Goal: Browse casually: Explore the website without a specific task or goal

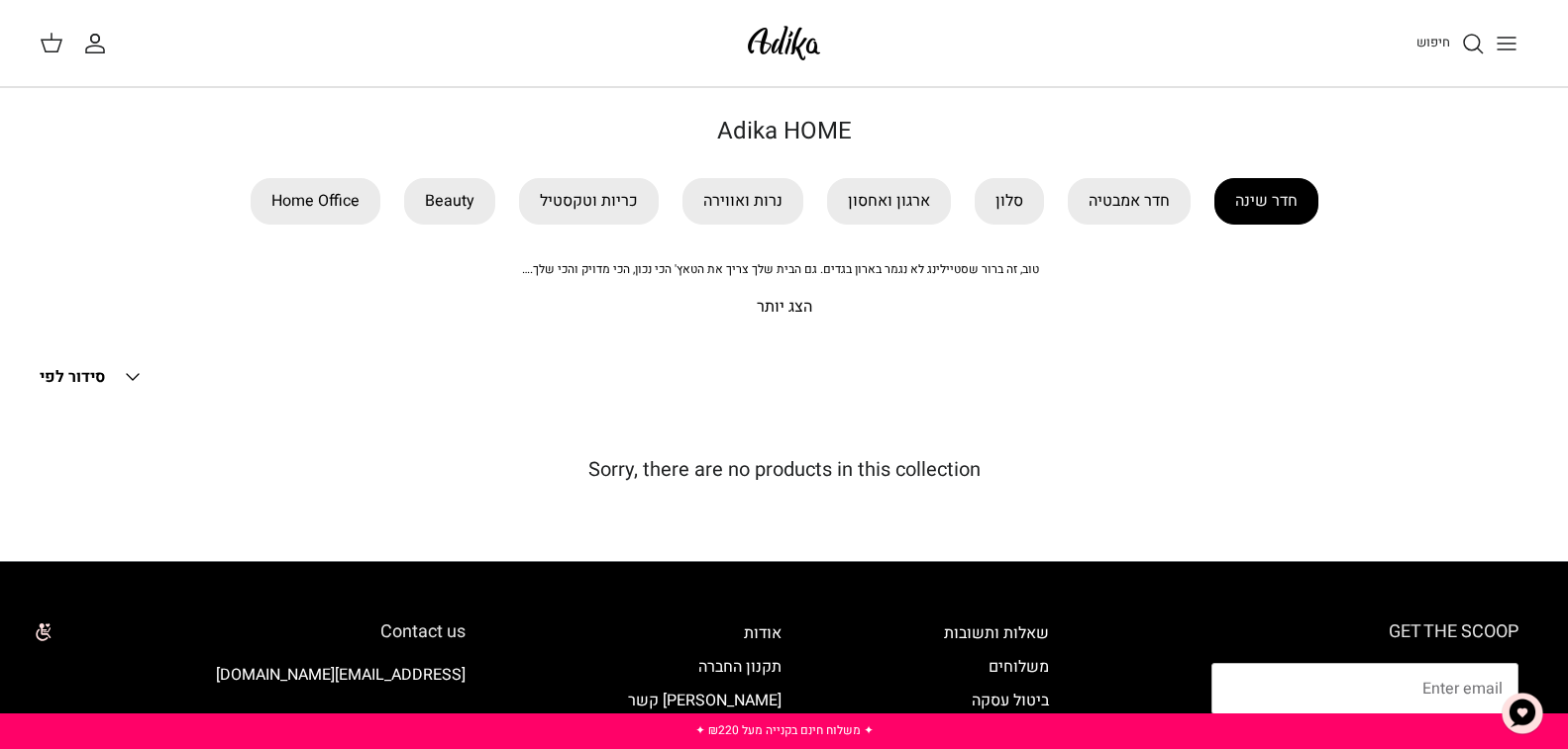
click at [1249, 193] on link "חדר שינה" at bounding box center [1266, 201] width 104 height 47
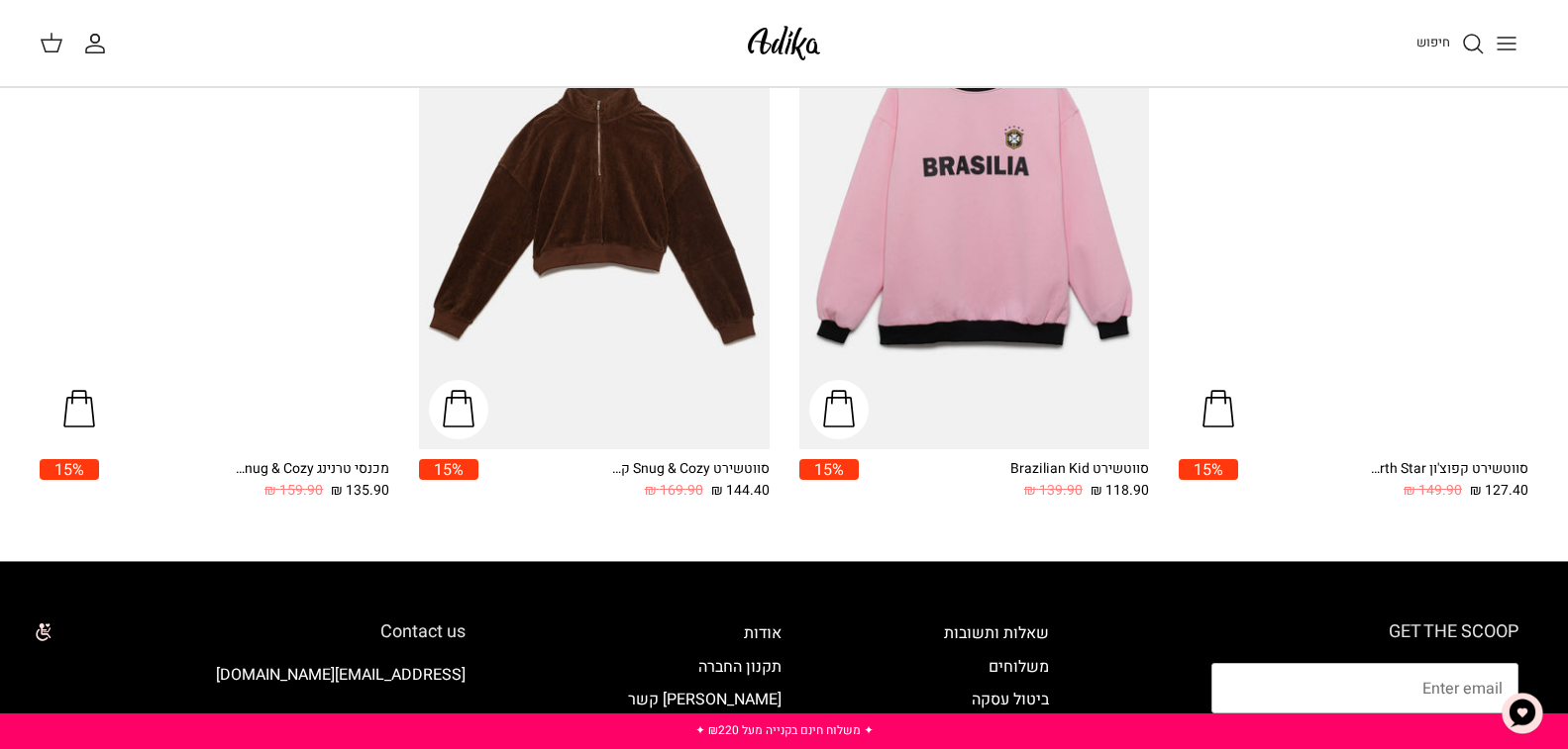
scroll to position [2772, 0]
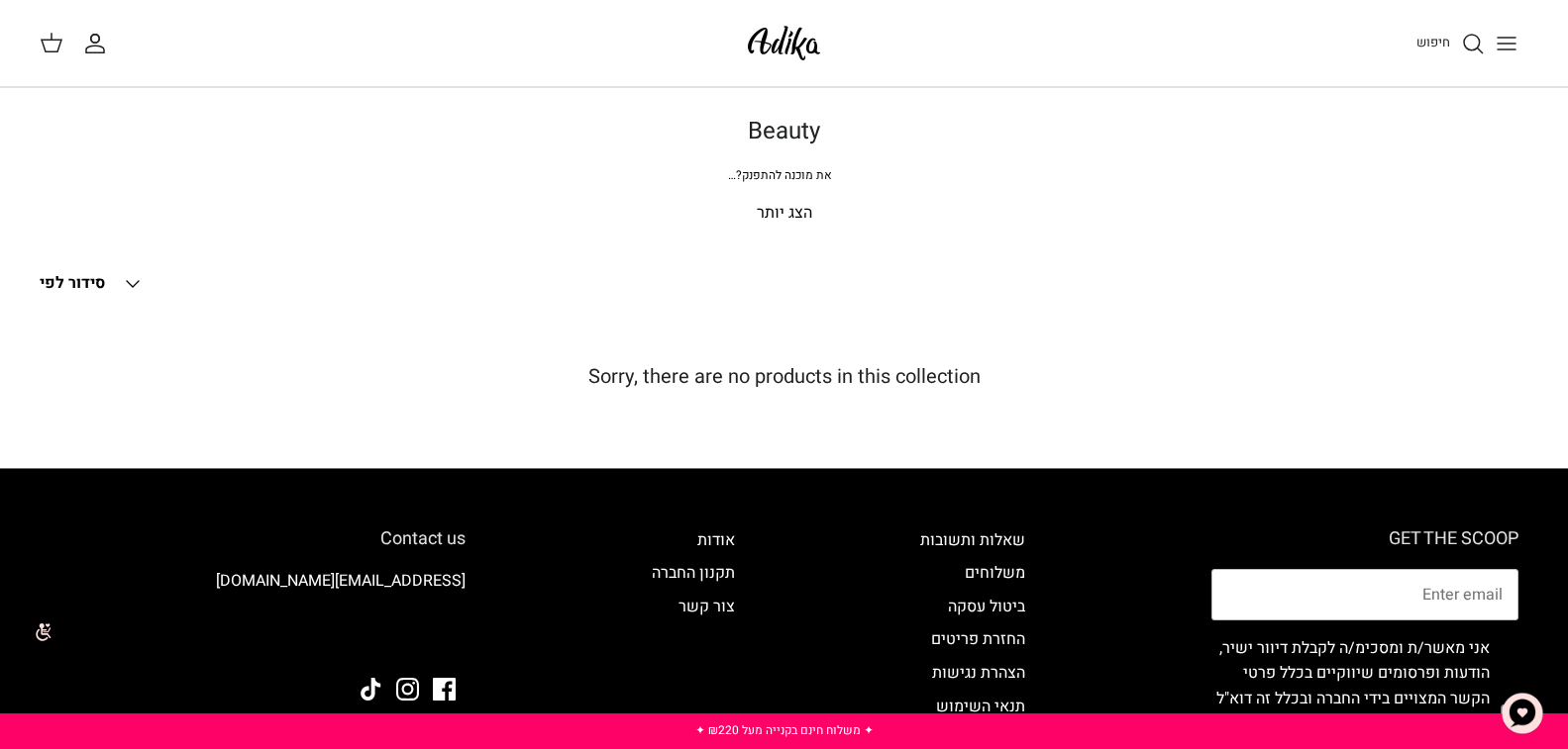
click at [1507, 44] on line "Toggle menu" at bounding box center [1507, 44] width 18 height 0
